Goal: Task Accomplishment & Management: Use online tool/utility

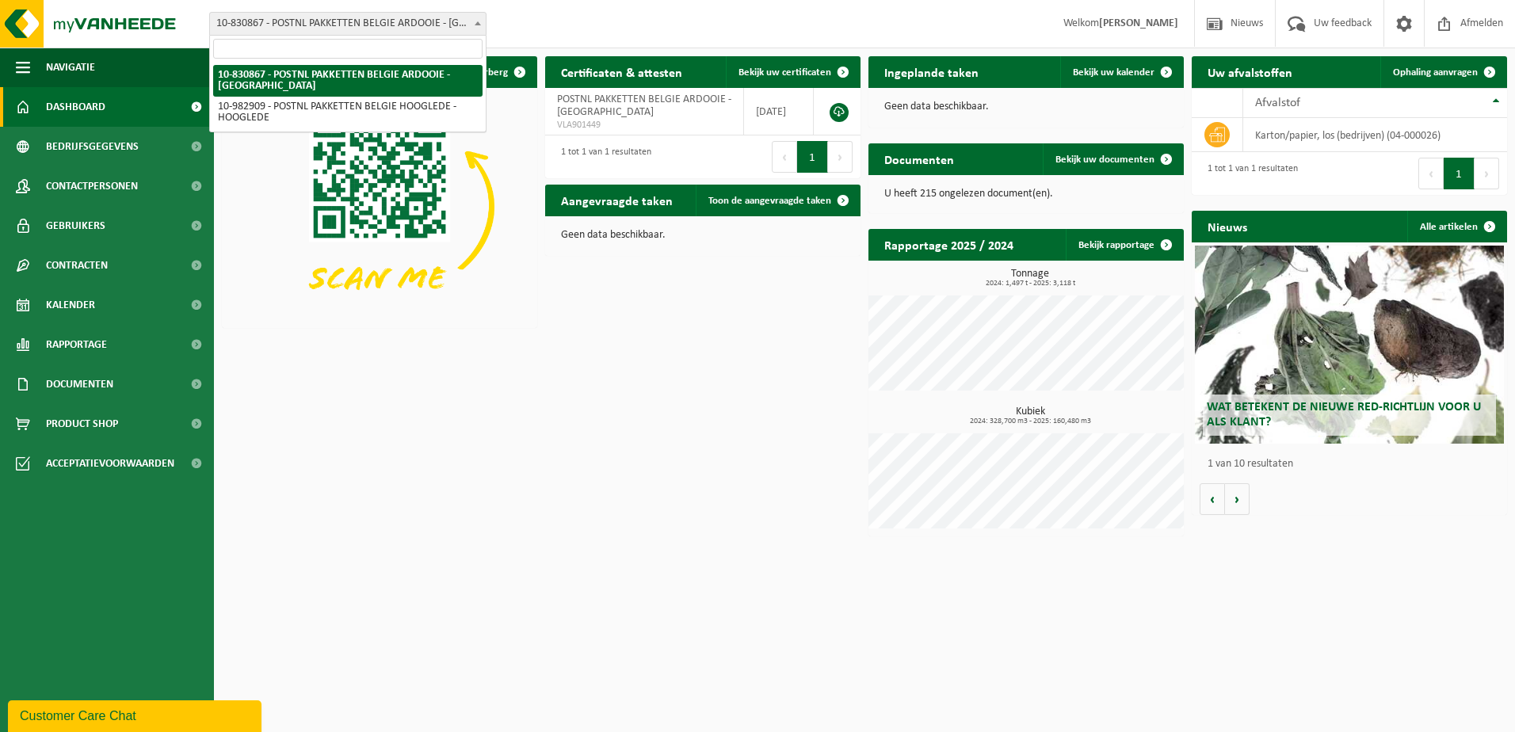
click at [436, 29] on span "10-830867 - POSTNL PAKKETTEN BELGIE ARDOOIE - [GEOGRAPHIC_DATA]" at bounding box center [348, 24] width 276 height 22
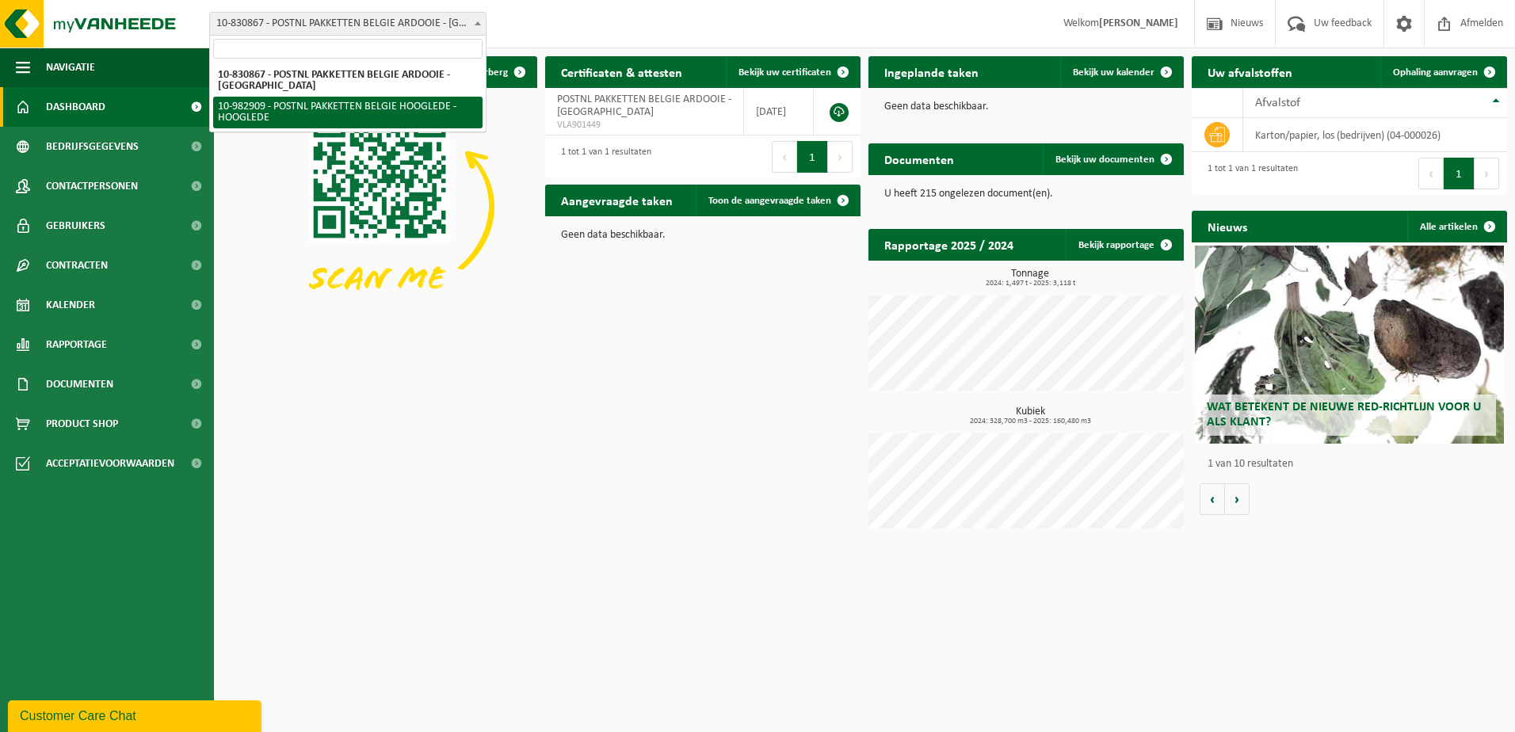
select select "162888"
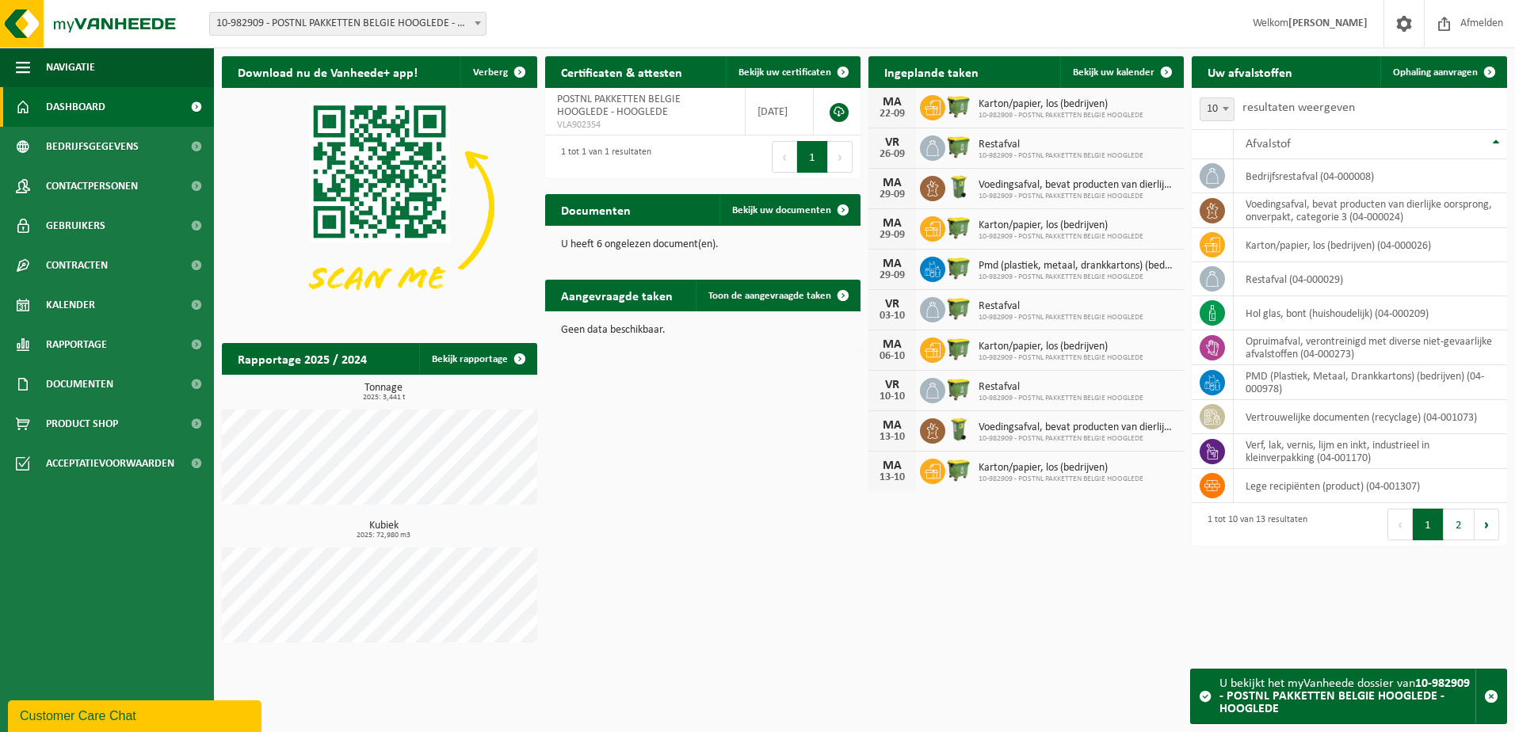
drag, startPoint x: 1119, startPoint y: 67, endPoint x: 1006, endPoint y: 417, distance: 368.0
click at [1119, 67] on span "Bekijk uw kalender" at bounding box center [1114, 72] width 82 height 10
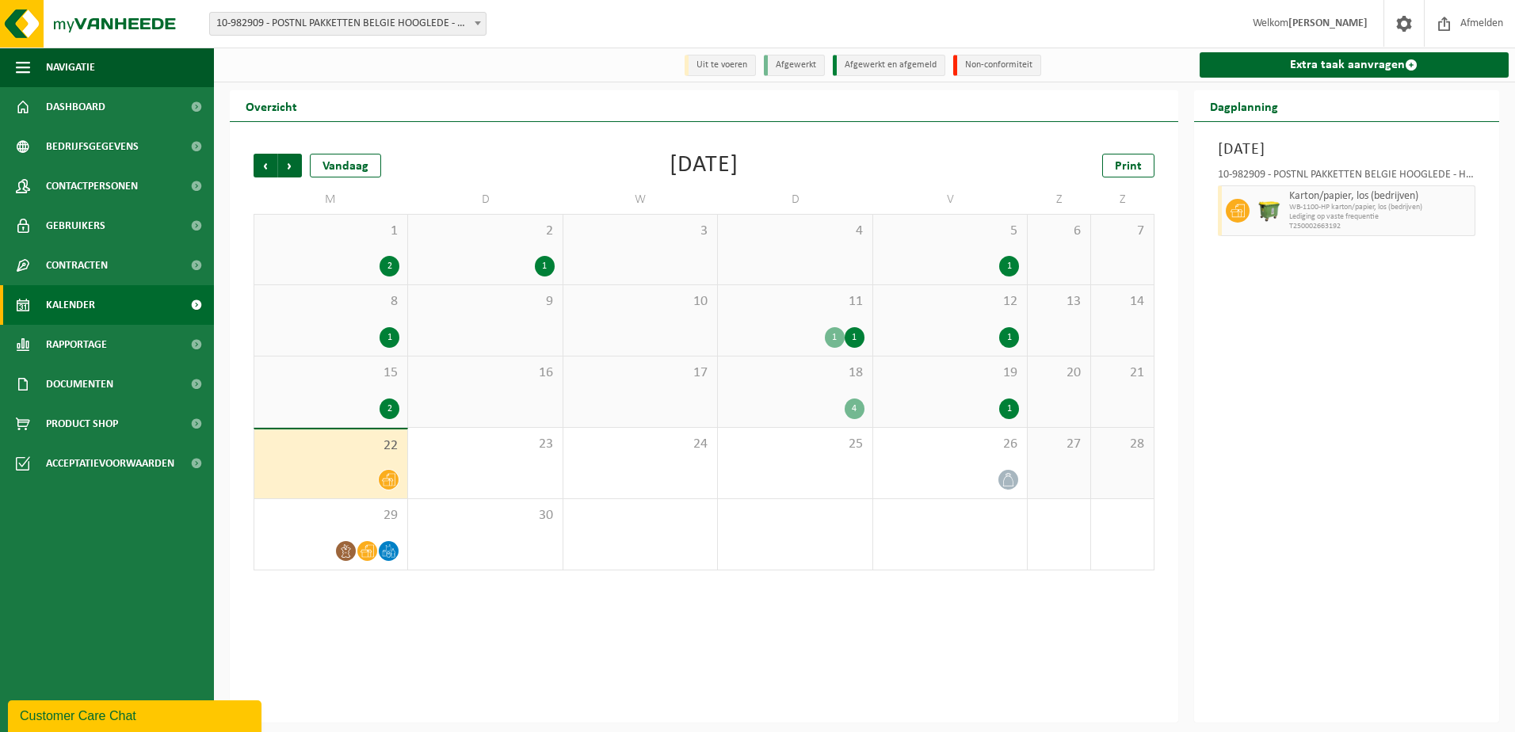
click at [822, 302] on span "11" at bounding box center [795, 301] width 138 height 17
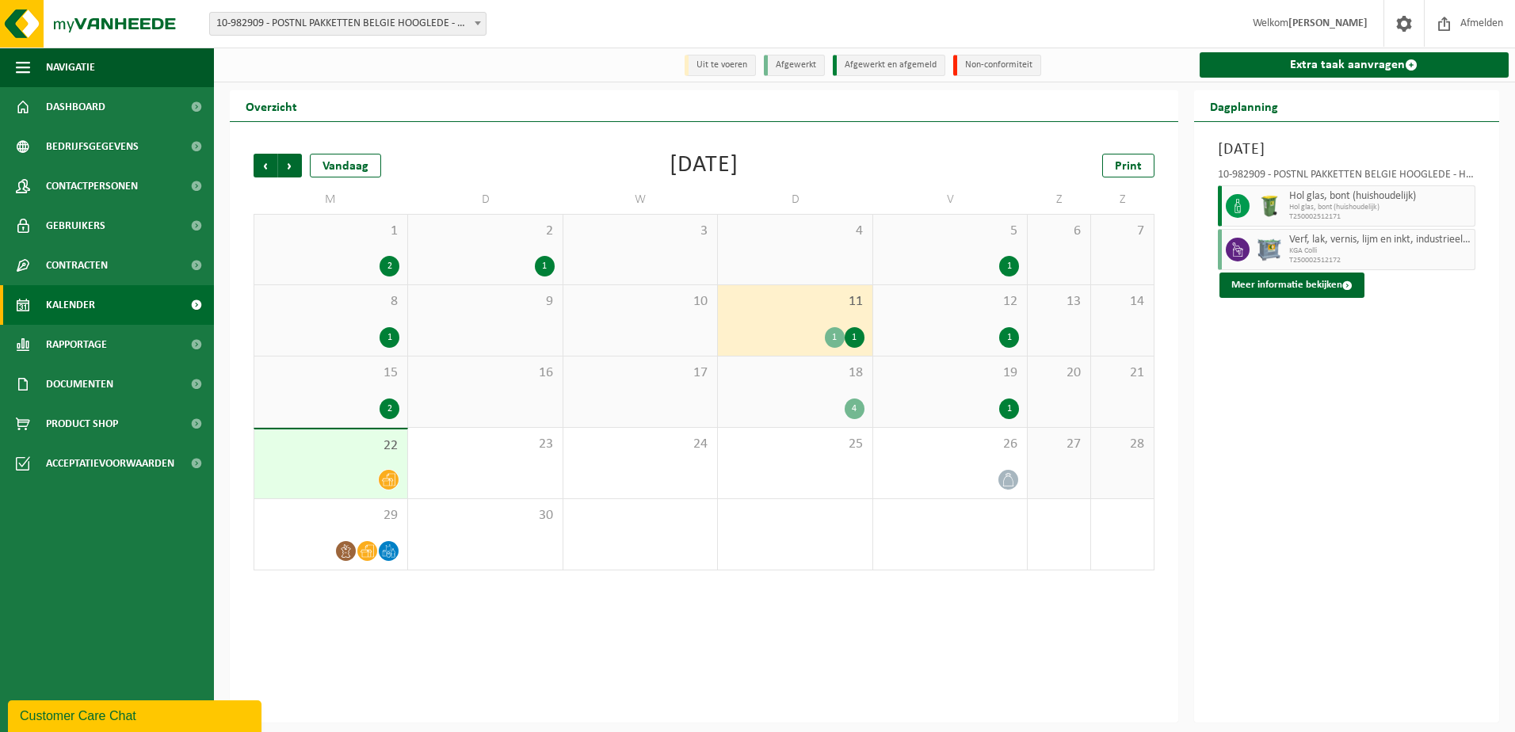
click at [823, 382] on span "18" at bounding box center [795, 372] width 138 height 17
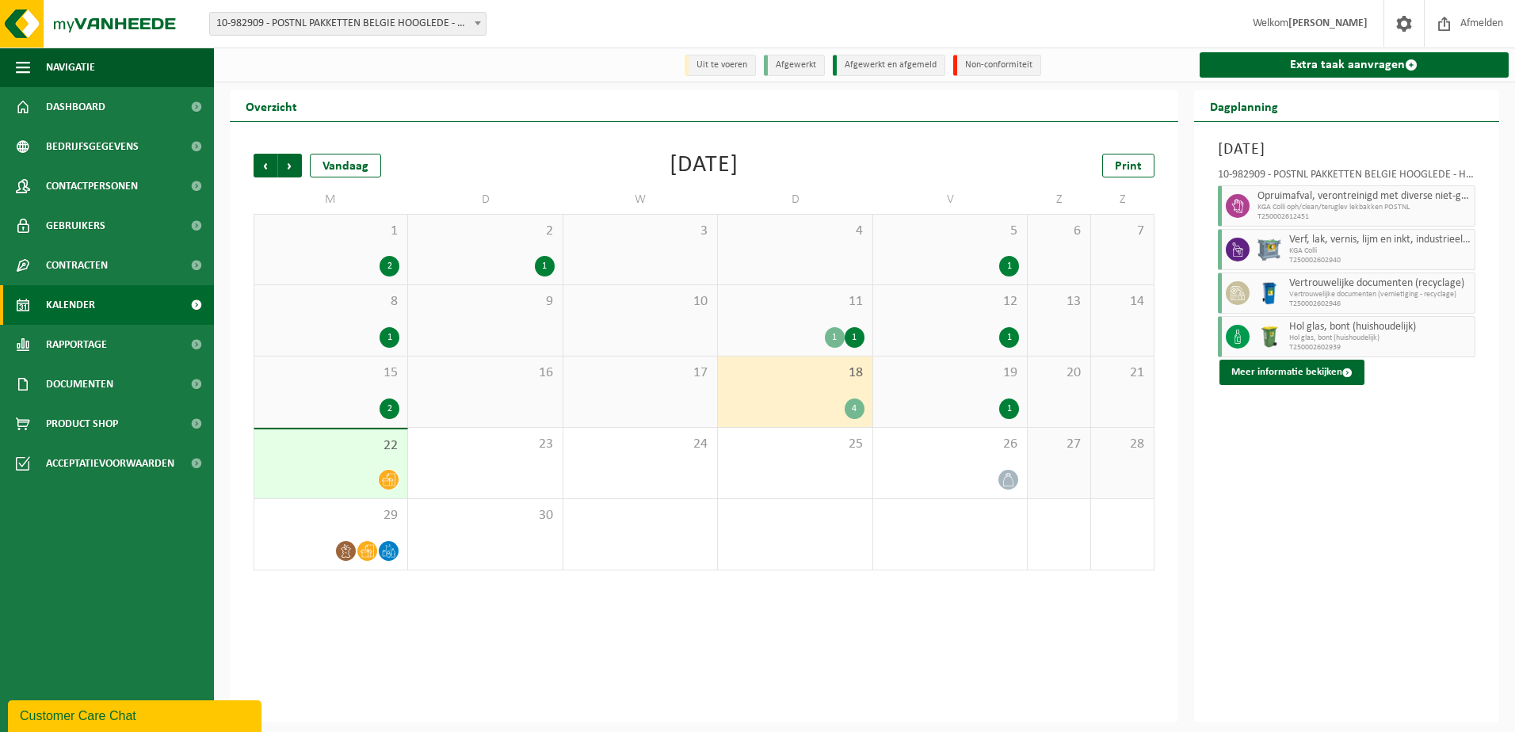
click at [1270, 211] on span "KGA Colli oph/clean/teruglev lekbakken POSTNL" at bounding box center [1364, 208] width 214 height 10
drag, startPoint x: 1309, startPoint y: 219, endPoint x: 1255, endPoint y: 221, distance: 54.7
click at [1255, 221] on div "Opruimafval, verontreinigd met diverse niet-gevaarlijke afvalstoffen KGA Colli …" at bounding box center [1364, 205] width 223 height 41
copy span "T250002612451"
click at [490, 250] on div "2 1" at bounding box center [485, 250] width 154 height 70
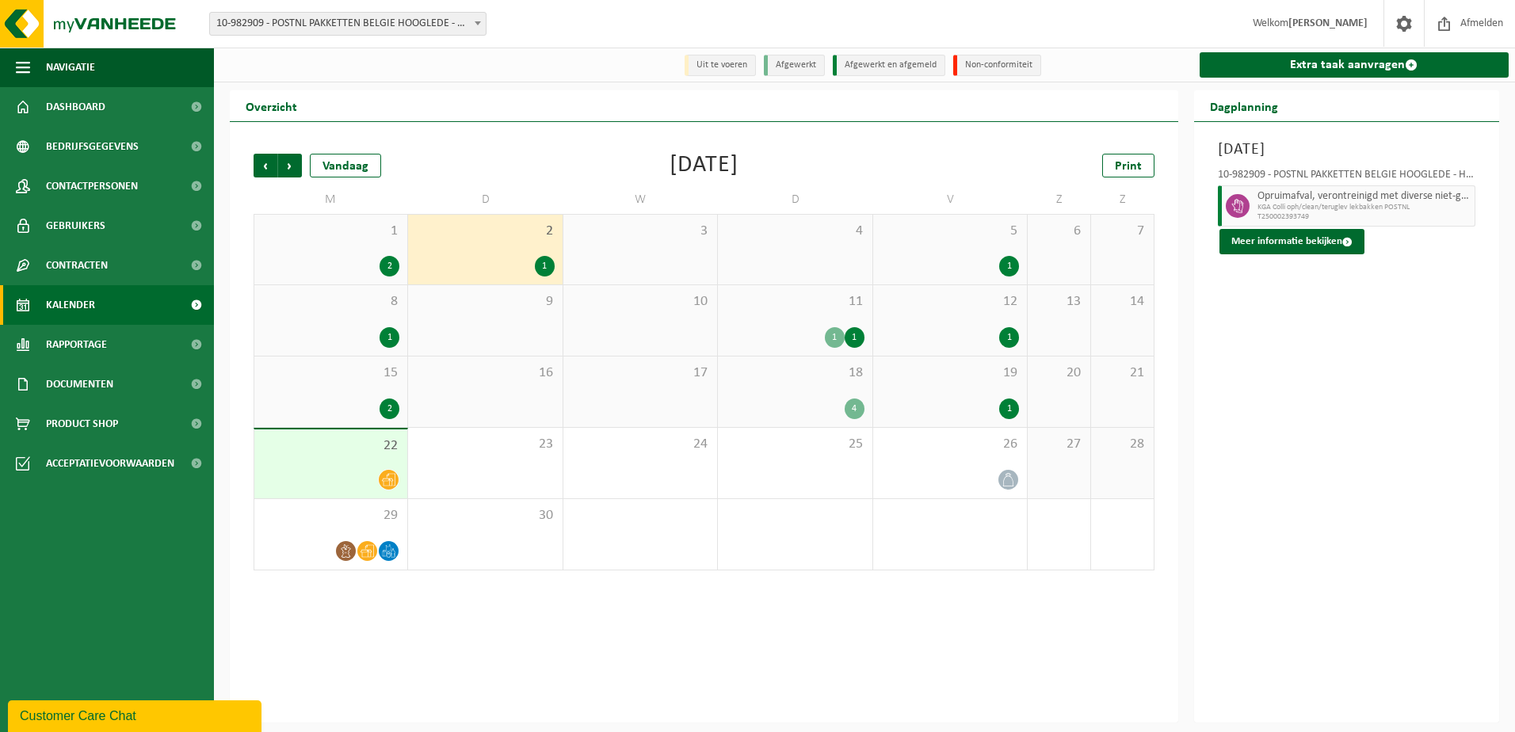
click at [360, 246] on div "1 2" at bounding box center [330, 250] width 153 height 70
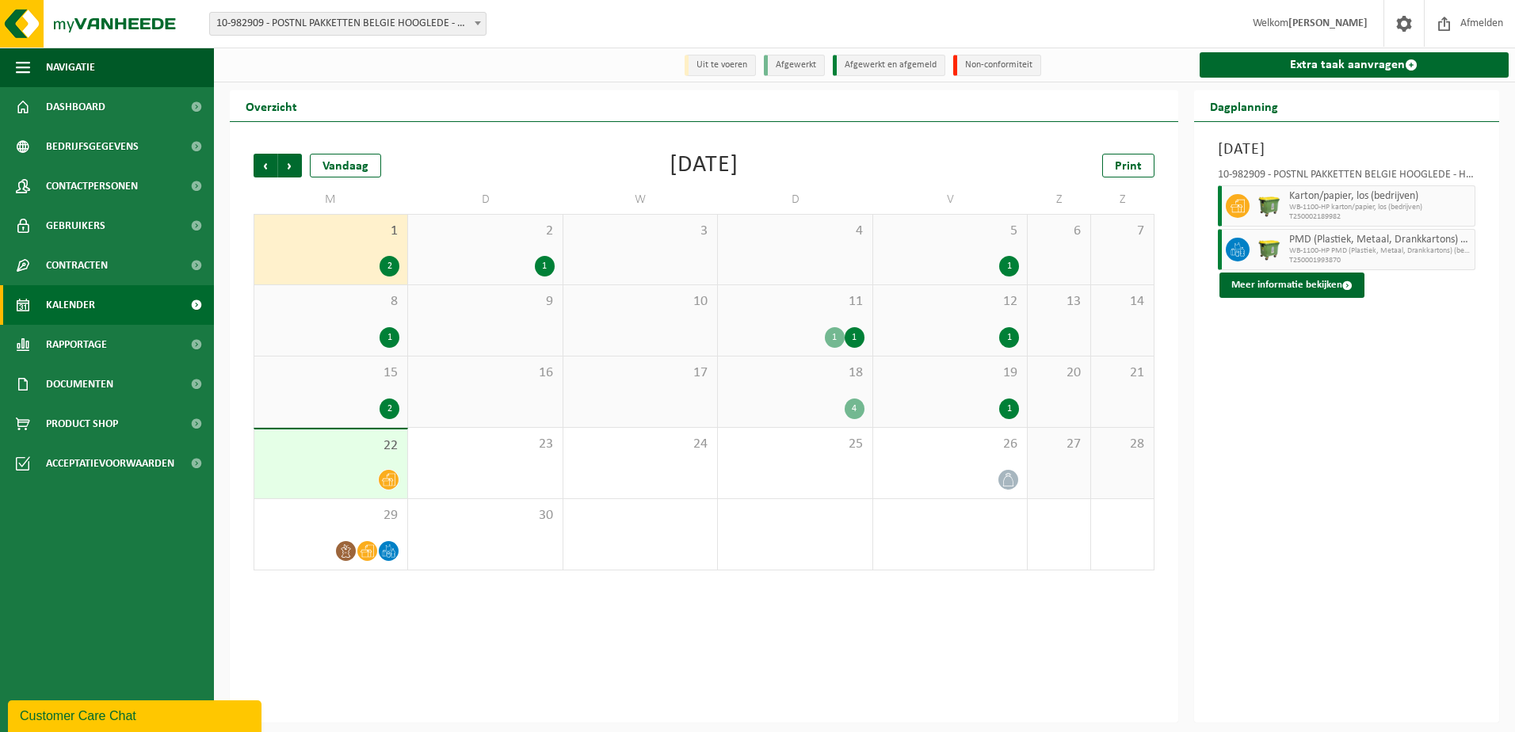
click at [472, 255] on div "2 1" at bounding box center [485, 250] width 154 height 70
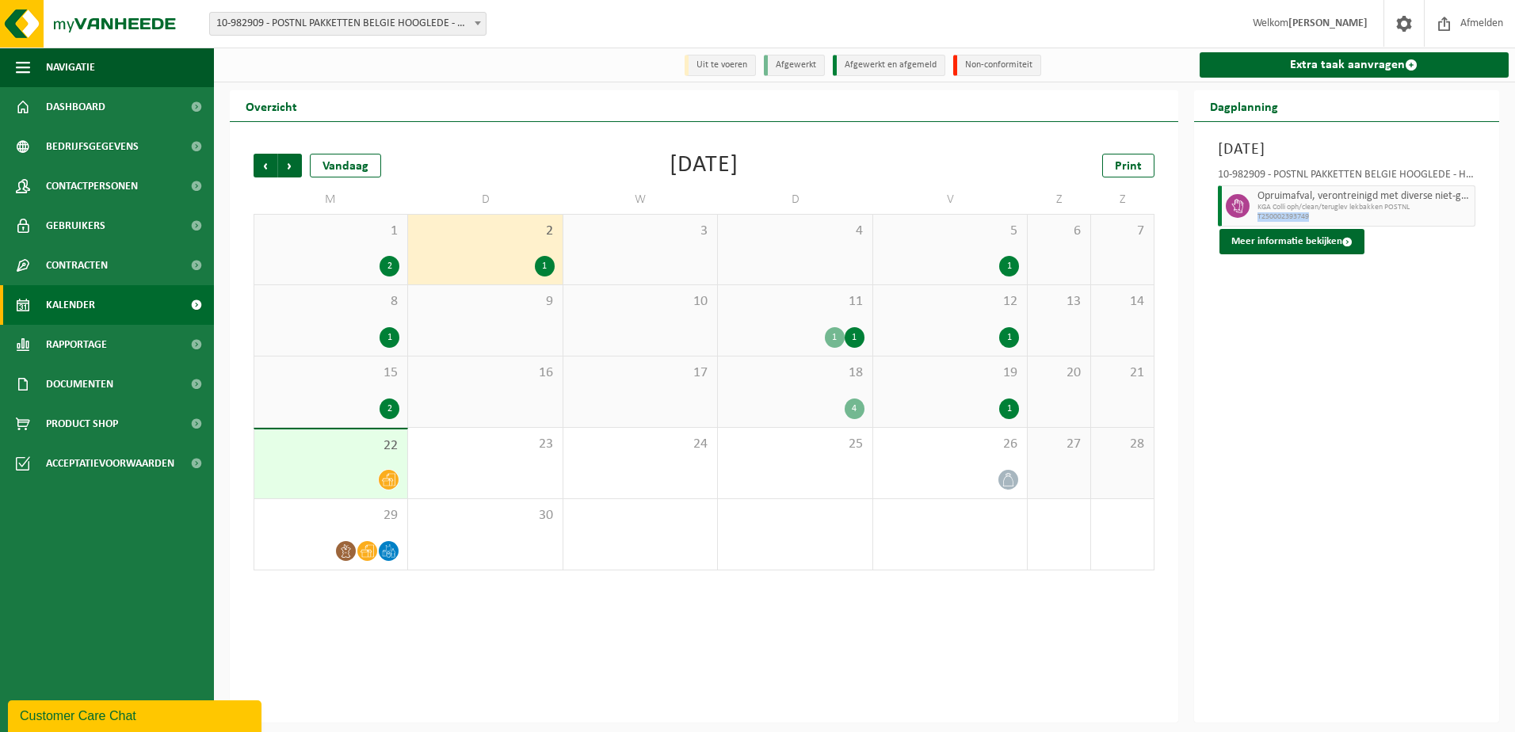
drag, startPoint x: 1311, startPoint y: 219, endPoint x: 1254, endPoint y: 225, distance: 57.4
click at [1254, 225] on div "Opruimafval, verontreinigd met diverse niet-gevaarlijke afvalstoffen KGA Colli …" at bounding box center [1364, 205] width 223 height 41
copy span "T250002393749"
click at [816, 396] on div "18 4" at bounding box center [795, 391] width 154 height 71
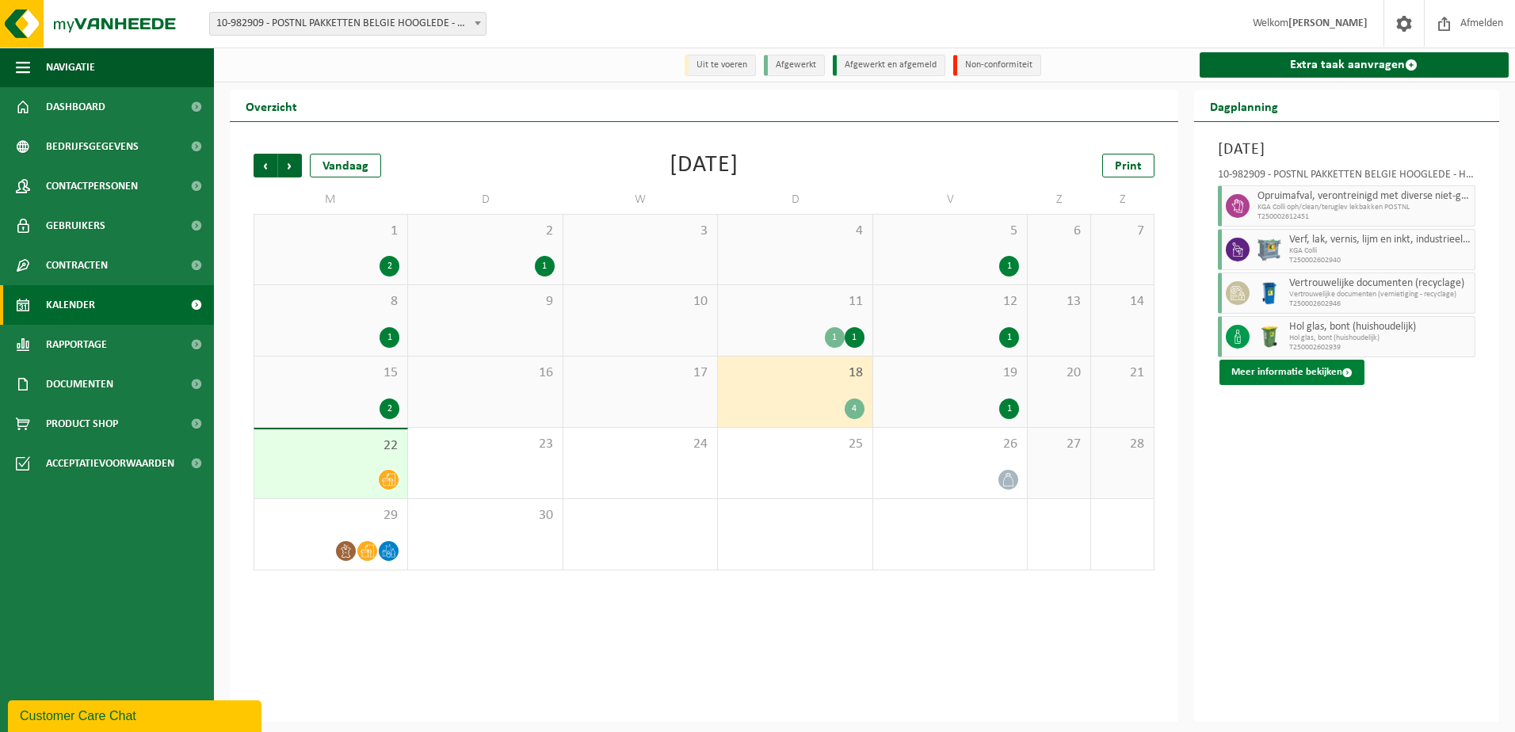
click at [1317, 374] on button "Meer informatie bekijken" at bounding box center [1291, 372] width 145 height 25
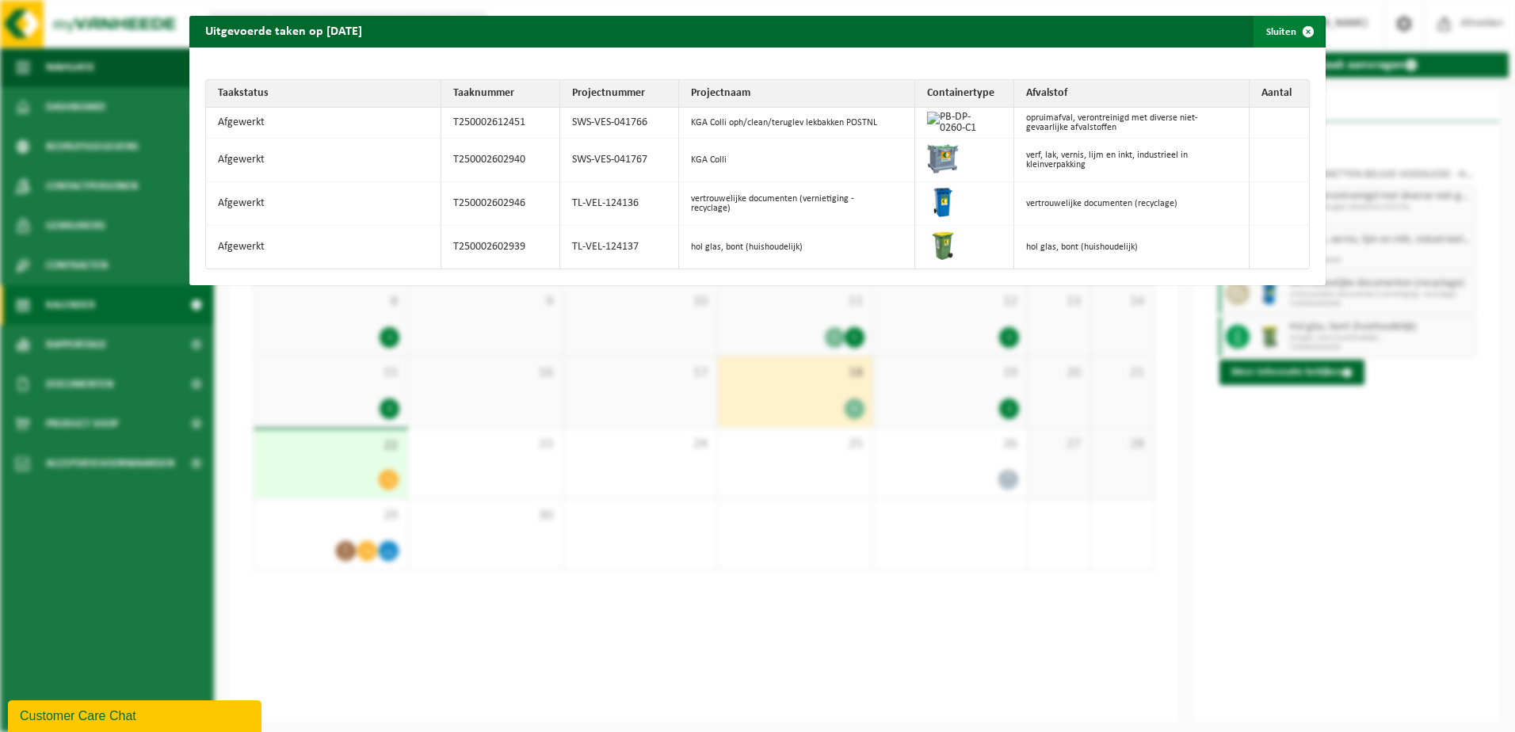
click at [1302, 32] on span "button" at bounding box center [1308, 32] width 32 height 32
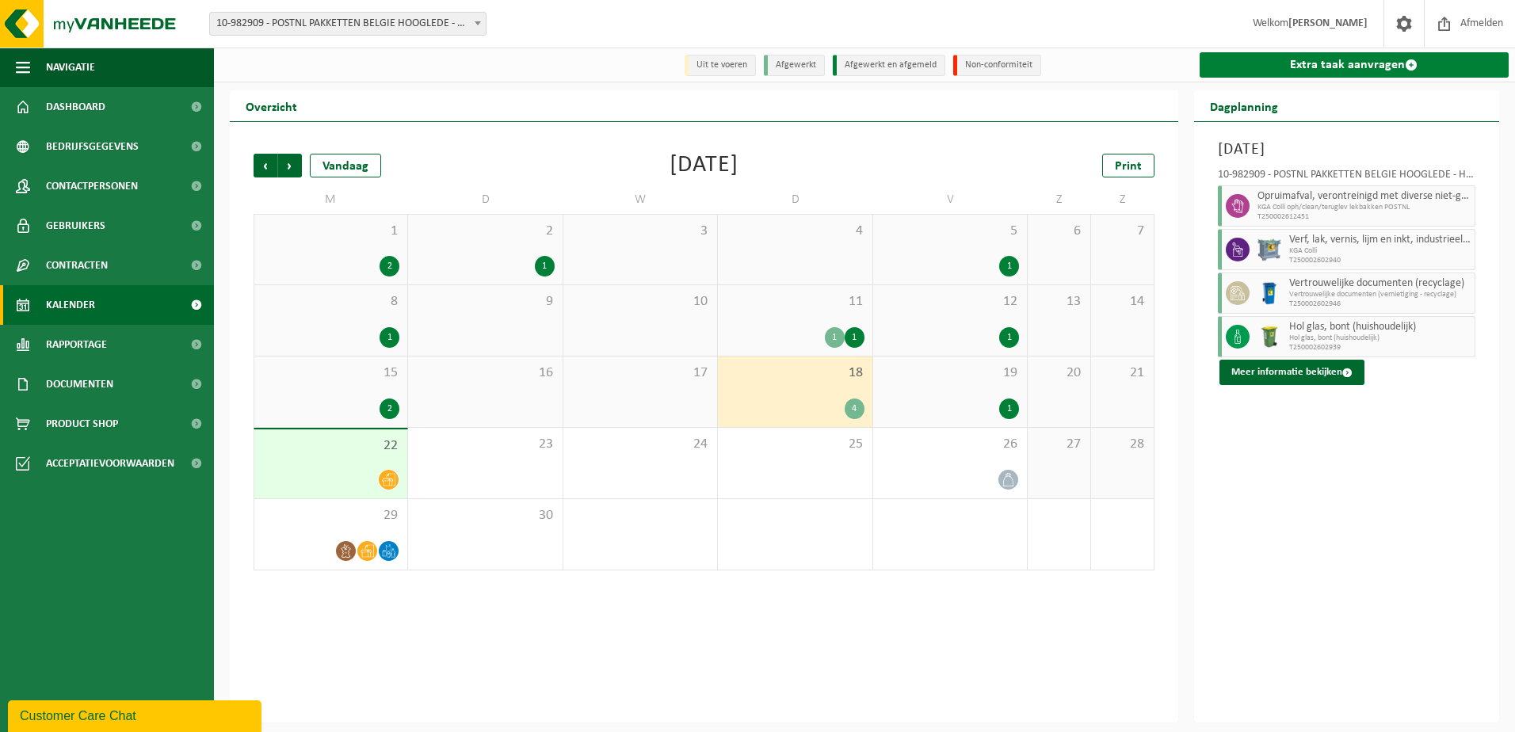
click at [1385, 57] on link "Extra taak aanvragen" at bounding box center [1354, 64] width 310 height 25
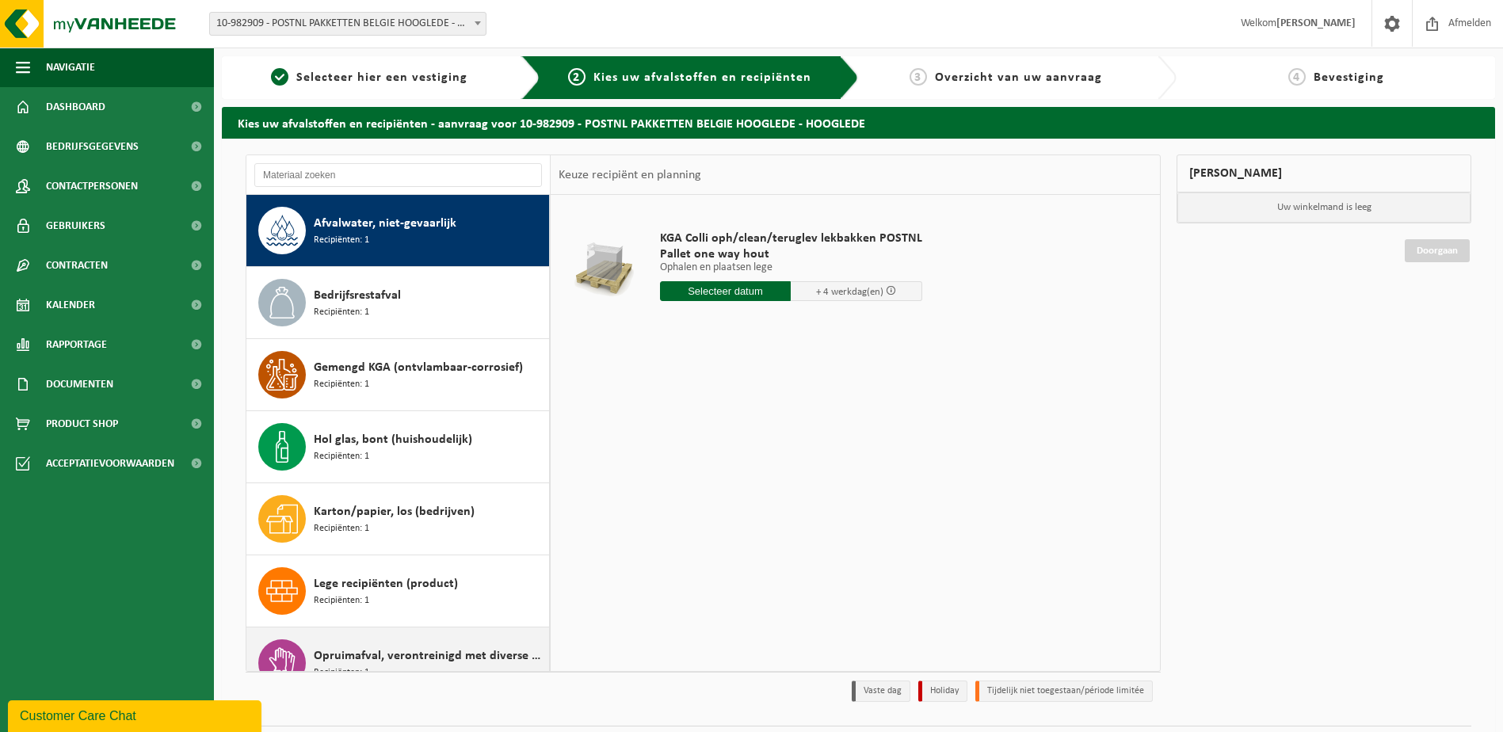
click at [395, 645] on div "Opruimafval, verontreinigd met diverse niet-gevaarlijke afvalstoffen Recipiënte…" at bounding box center [429, 663] width 231 height 48
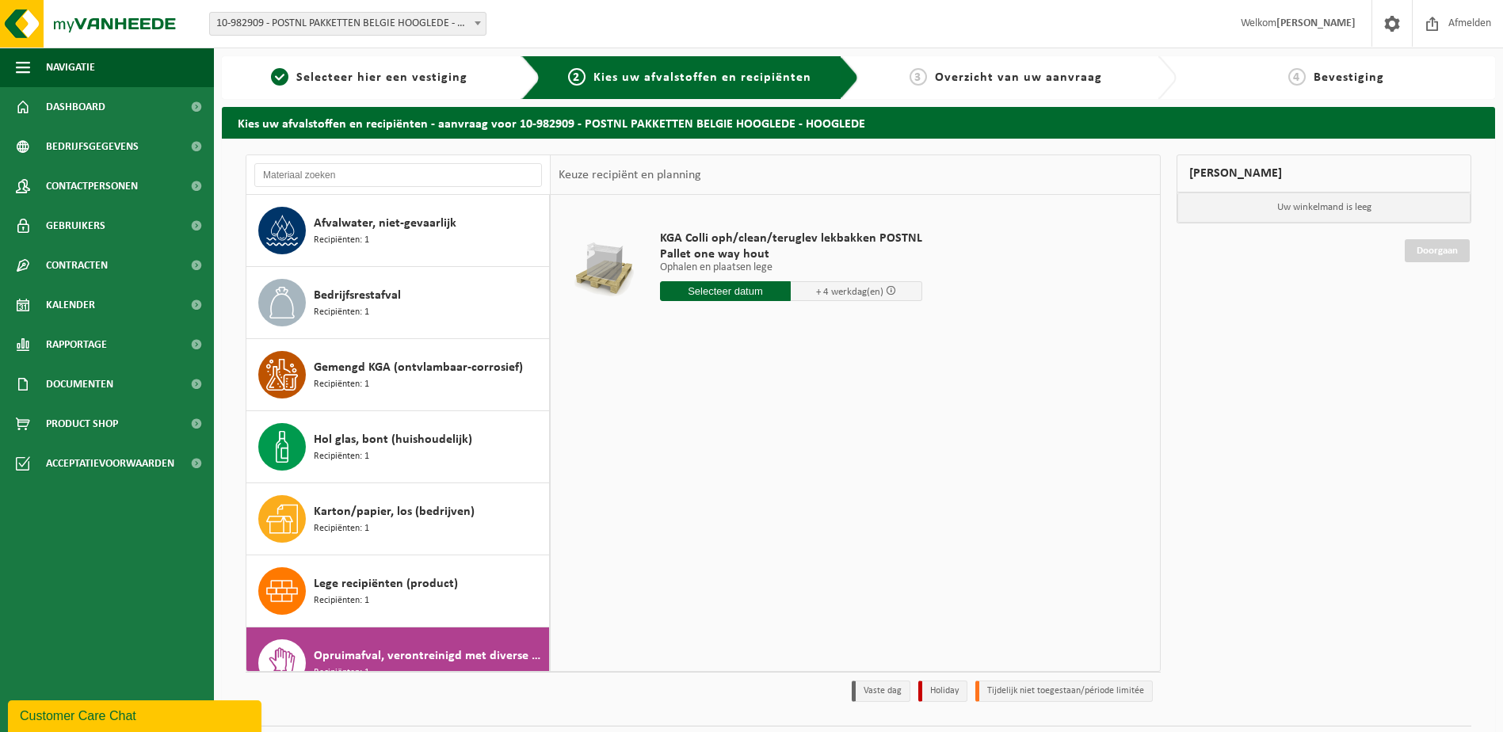
scroll to position [388, 0]
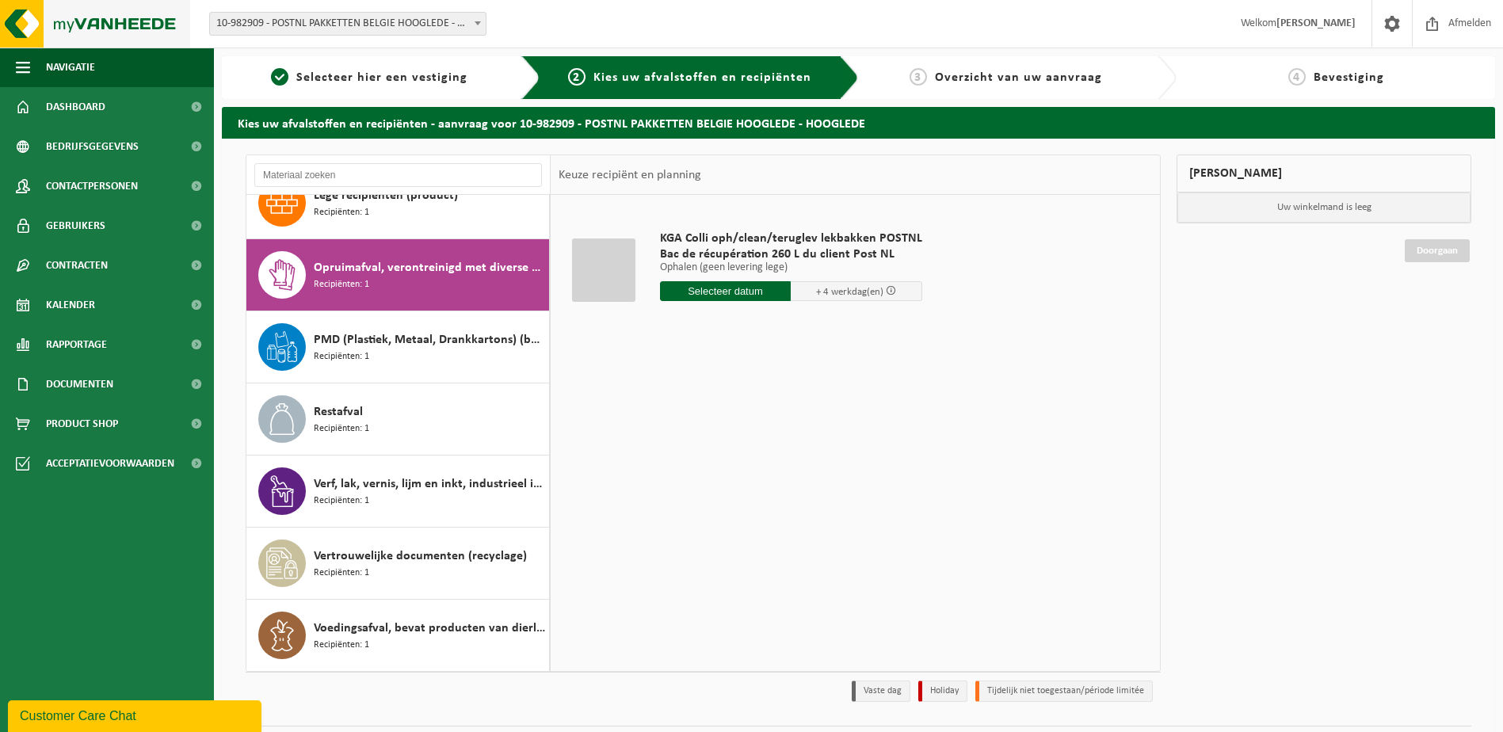
click at [182, 8] on img at bounding box center [95, 24] width 190 height 48
